Goal: Information Seeking & Learning: Understand process/instructions

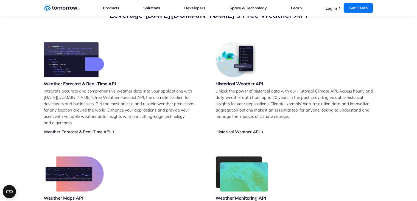
scroll to position [220, 0]
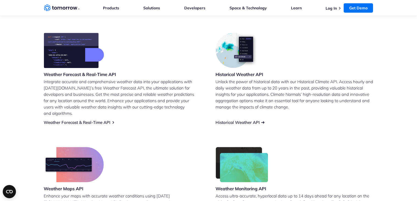
click at [252, 120] on link "Historical Weather API" at bounding box center [238, 122] width 44 height 5
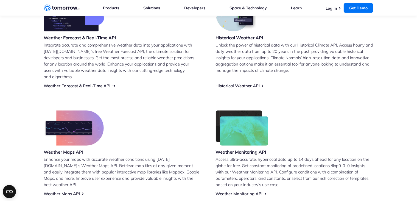
scroll to position [247, 0]
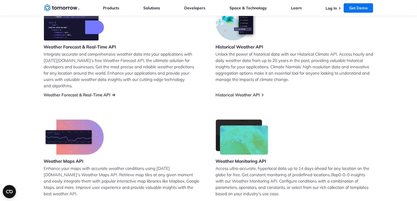
click at [88, 92] on link "Weather Forecast & Real-Time API" at bounding box center [77, 94] width 67 height 5
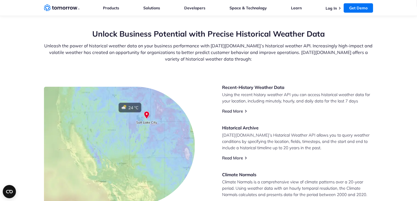
scroll to position [192, 0]
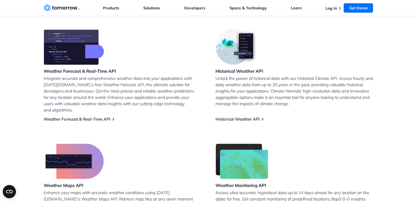
scroll to position [330, 0]
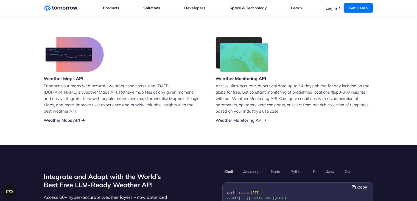
click at [70, 117] on link "Weather Maps API" at bounding box center [62, 119] width 36 height 5
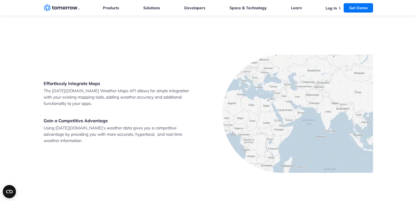
scroll to position [962, 0]
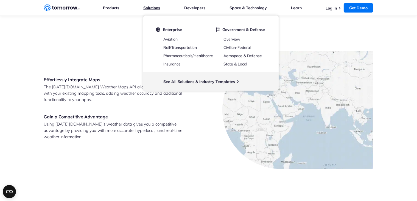
click at [156, 9] on link "Solutions" at bounding box center [151, 7] width 17 height 5
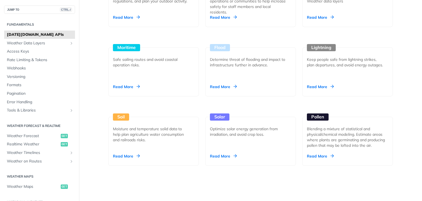
scroll to position [577, 0]
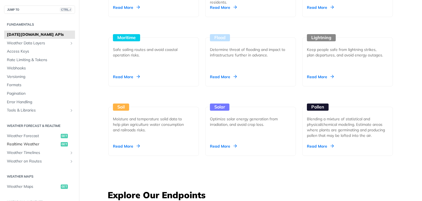
click at [41, 143] on span "Realtime Weather" at bounding box center [33, 143] width 52 height 5
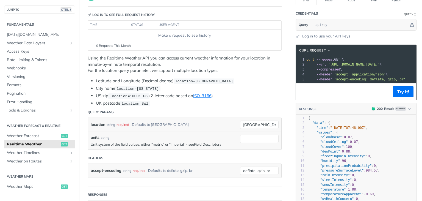
scroll to position [82, 0]
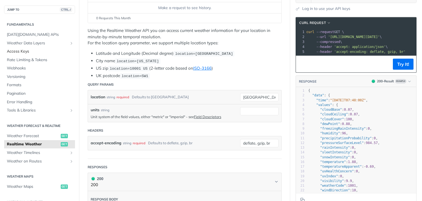
click at [29, 52] on span "Access Keys" at bounding box center [40, 51] width 67 height 5
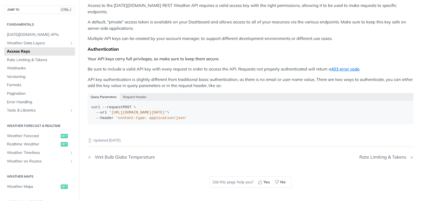
scroll to position [82, 0]
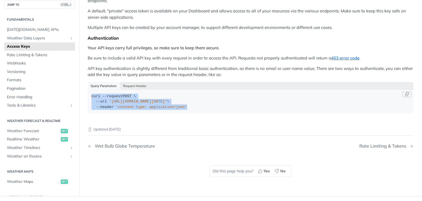
drag, startPoint x: 186, startPoint y: 101, endPoint x: 88, endPoint y: 88, distance: 98.7
click at [88, 90] on code "curl --request POST \ --url '[URL][DOMAIN_NAME][DATE]' \ --header 'content-type…" at bounding box center [251, 102] width 326 height 24
click at [135, 82] on button "Request Header" at bounding box center [135, 86] width 30 height 8
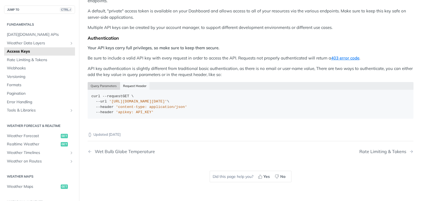
click at [108, 82] on button "Query Parameters" at bounding box center [104, 86] width 32 height 8
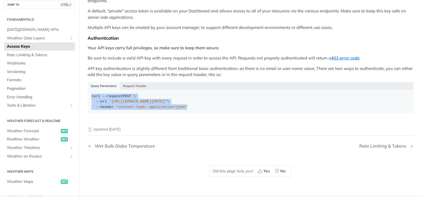
click at [147, 70] on p "API key authentication is slightly different from traditional basic authenticat…" at bounding box center [251, 71] width 326 height 12
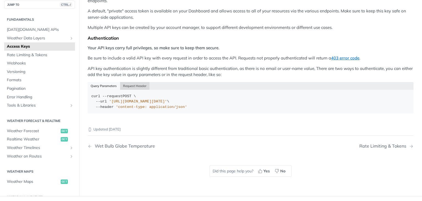
click at [136, 82] on button "Request Header" at bounding box center [135, 86] width 30 height 8
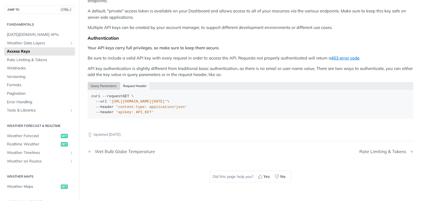
click at [103, 82] on button "Query Parameters" at bounding box center [104, 86] width 32 height 8
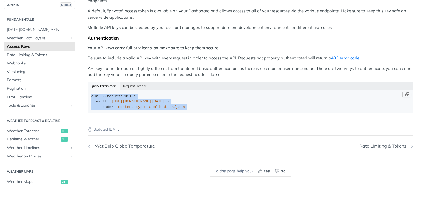
drag, startPoint x: 184, startPoint y: 98, endPoint x: 89, endPoint y: 86, distance: 95.8
click at [89, 90] on code "curl --request POST \ --url '[URL][DOMAIN_NAME][DATE]' \ --header 'content-type…" at bounding box center [251, 102] width 326 height 24
click at [131, 57] on div "Permissions Access to the [DATE][DOMAIN_NAME] REST Weather API requires a valid…" at bounding box center [251, 49] width 326 height 135
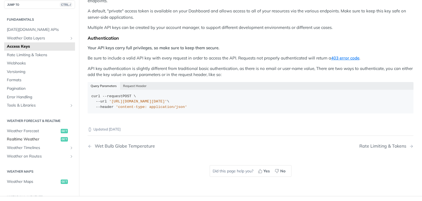
click at [33, 137] on span "Realtime Weather" at bounding box center [33, 139] width 52 height 5
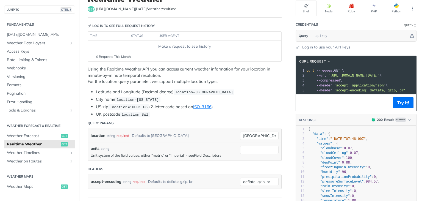
scroll to position [55, 0]
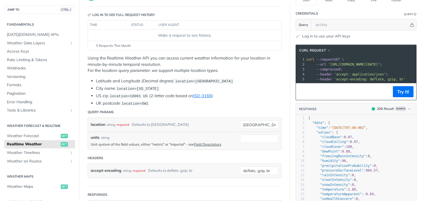
click at [300, 35] on section "Credentials Query Query Log in to use your API keys" at bounding box center [356, 23] width 132 height 31
drag, startPoint x: 348, startPoint y: 36, endPoint x: 293, endPoint y: 36, distance: 54.9
click at [296, 36] on div "Log in to use your API keys" at bounding box center [356, 36] width 121 height 6
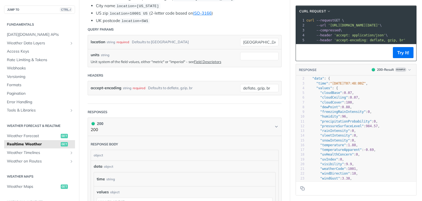
scroll to position [0, 0]
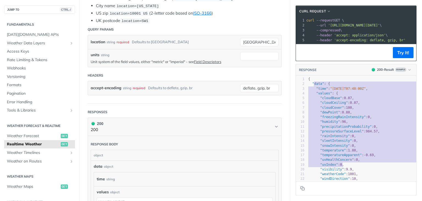
type textarea "data": { "time": "[DATE]T07:48:00Z", "values": { "cloudBase": 0.07, "cloudCeili…"
drag, startPoint x: 311, startPoint y: 95, endPoint x: 359, endPoint y: 171, distance: 90.9
click at [359, 171] on div "1 { 2 "data" : { 3 "time" : "[DATE]T07:48:00Z" , 4 "values" : { 5 "cloudBase" :…" at bounding box center [371, 155] width 129 height 156
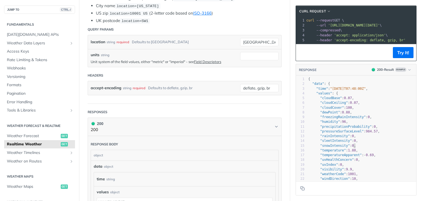
click at [366, 148] on pre ""snowIntensity" : 0 ," at bounding box center [371, 145] width 129 height 5
click at [370, 148] on pre ""snowIntensity" : 0 ," at bounding box center [371, 145] width 129 height 5
click at [369, 148] on pre ""snowIntensity" : 0 ," at bounding box center [371, 145] width 129 height 5
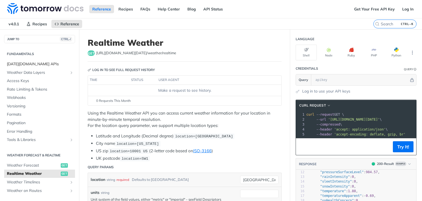
click at [20, 61] on span "[DATE][DOMAIN_NAME] APIs" at bounding box center [40, 63] width 67 height 5
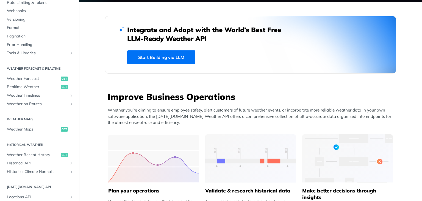
scroll to position [55, 0]
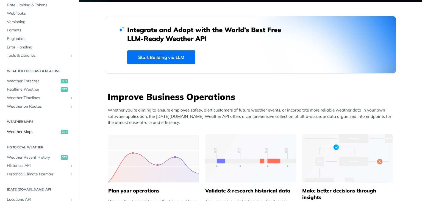
click at [27, 133] on span "Weather Maps" at bounding box center [33, 131] width 52 height 5
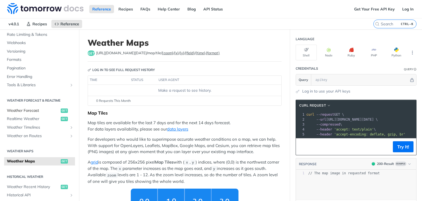
scroll to position [27, 0]
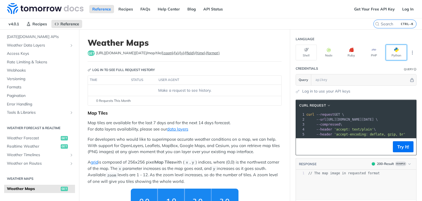
click at [392, 52] on button "Python" at bounding box center [396, 53] width 21 height 16
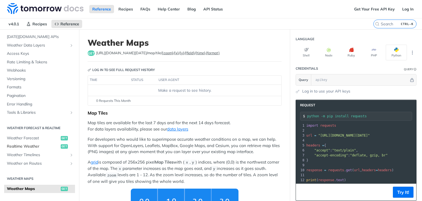
click at [12, 143] on span "Realtime Weather" at bounding box center [33, 145] width 52 height 5
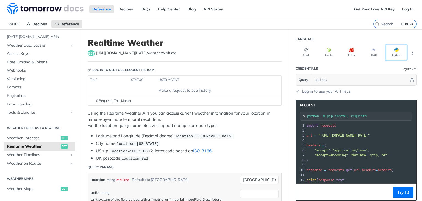
click at [395, 53] on button "Python" at bounding box center [396, 53] width 21 height 16
click at [363, 53] on button "PHP" at bounding box center [373, 53] width 21 height 16
type input "composer require guzzlehttp/guzzle"
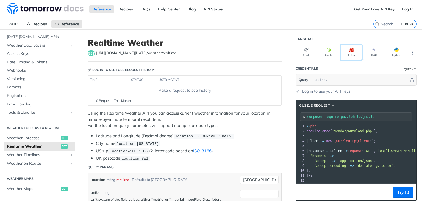
click at [344, 57] on button "Ruby" at bounding box center [351, 53] width 21 height 16
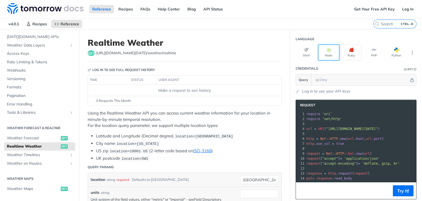
click at [322, 57] on button "Node" at bounding box center [328, 53] width 21 height 16
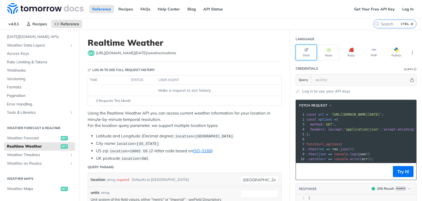
click at [305, 57] on button "Shell" at bounding box center [306, 53] width 21 height 16
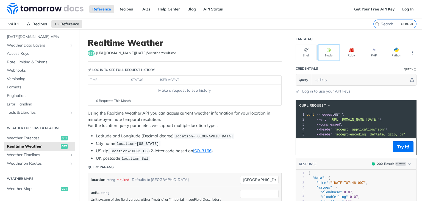
click at [332, 55] on button "Node" at bounding box center [328, 53] width 21 height 16
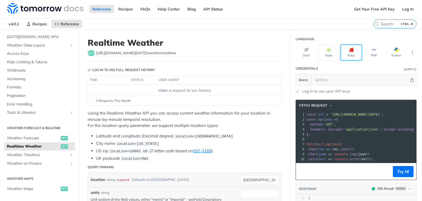
click at [349, 53] on button "Ruby" at bounding box center [351, 53] width 21 height 16
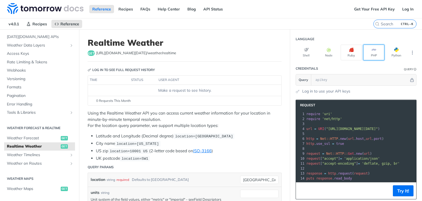
click at [372, 51] on icon "button" at bounding box center [374, 50] width 4 height 4
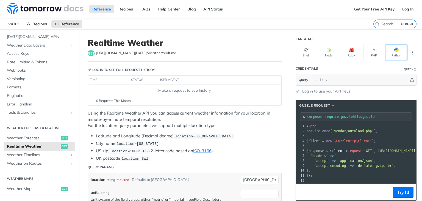
click at [394, 56] on button "Python" at bounding box center [396, 53] width 21 height 16
type input "python -m pip install requests"
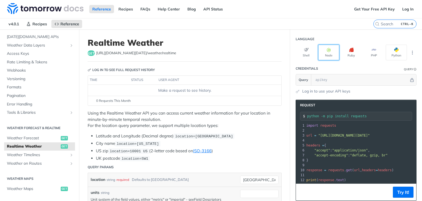
click at [320, 47] on button "Node" at bounding box center [328, 53] width 21 height 16
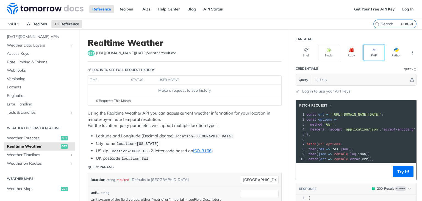
click at [370, 52] on button "PHP" at bounding box center [373, 53] width 21 height 16
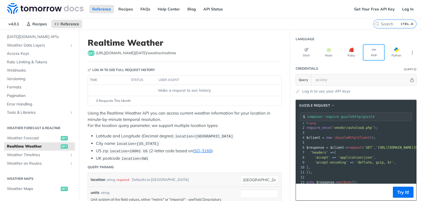
scroll to position [0, 0]
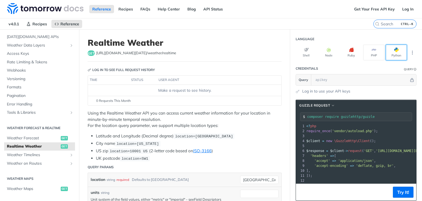
click at [392, 54] on button "Python" at bounding box center [396, 53] width 21 height 16
type input "python -m pip install requests"
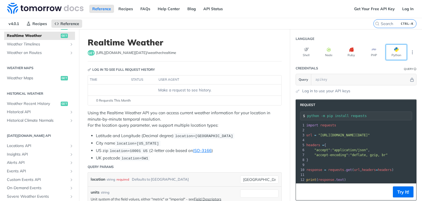
scroll to position [0, 0]
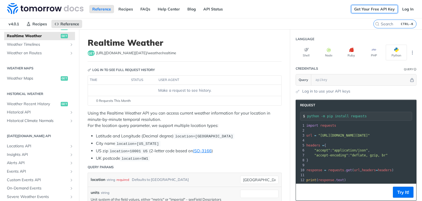
click at [361, 9] on link "Get Your Free API Key" at bounding box center [374, 9] width 47 height 8
click at [367, 10] on link "Get Your Free API Key" at bounding box center [374, 9] width 47 height 8
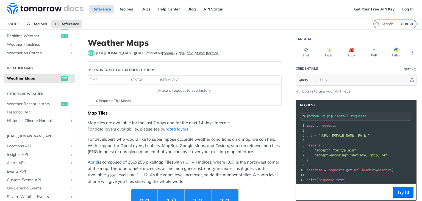
click at [306, 20] on nav "v4.0.1 Recipes Reference" at bounding box center [186, 23] width 373 height 11
click at [297, 13] on div "Reference Recipes FAQs Help Center Blog API Status" at bounding box center [175, 9] width 351 height 18
click at [400, 9] on link "Log In" at bounding box center [407, 9] width 17 height 8
